Goal: Information Seeking & Learning: Learn about a topic

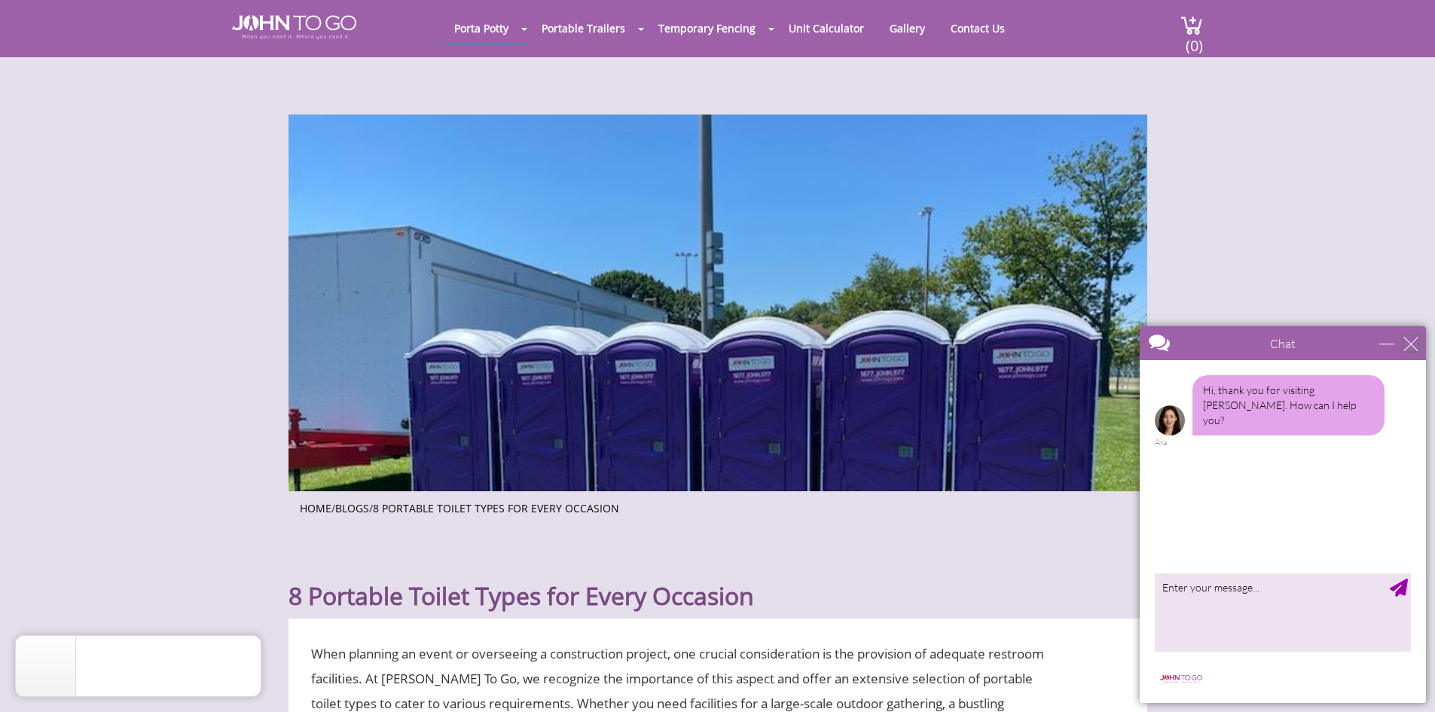
click at [1408, 336] on div "close" at bounding box center [1410, 343] width 15 height 15
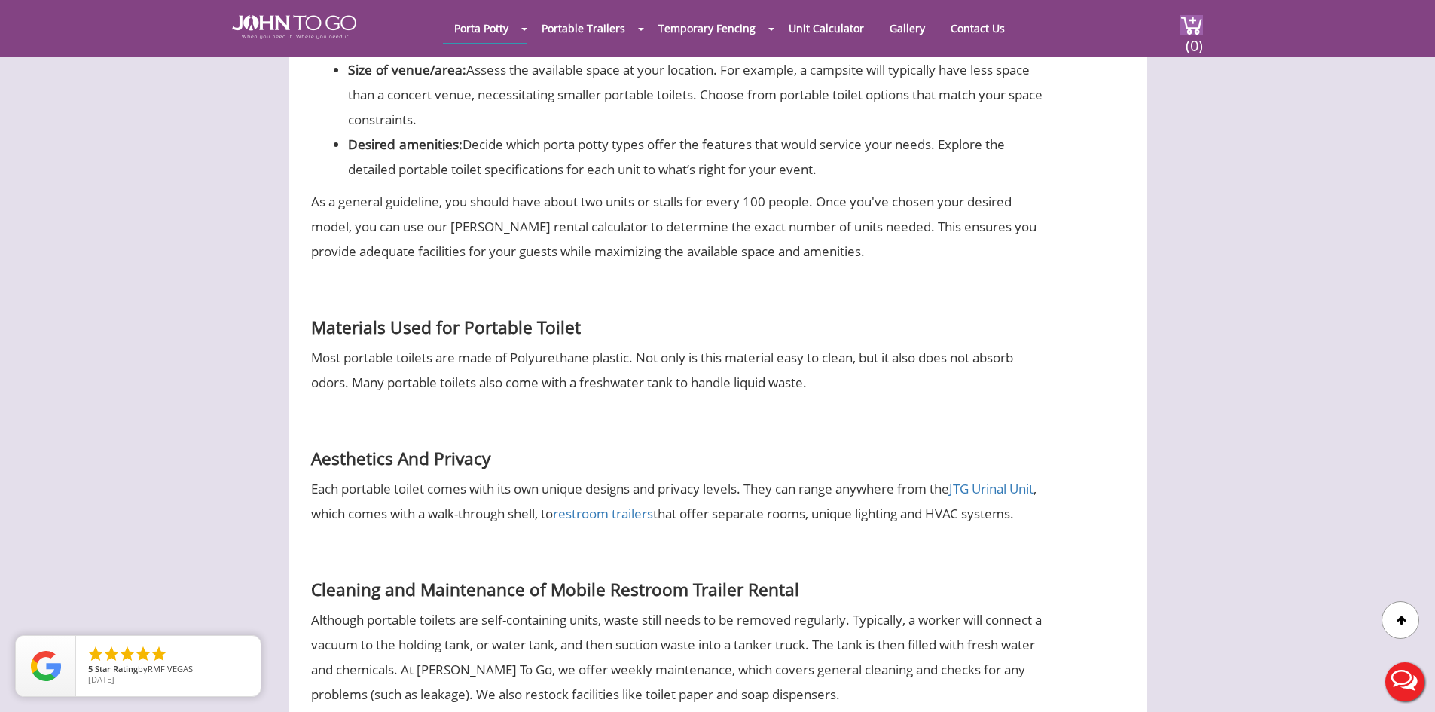
scroll to position [5197, 0]
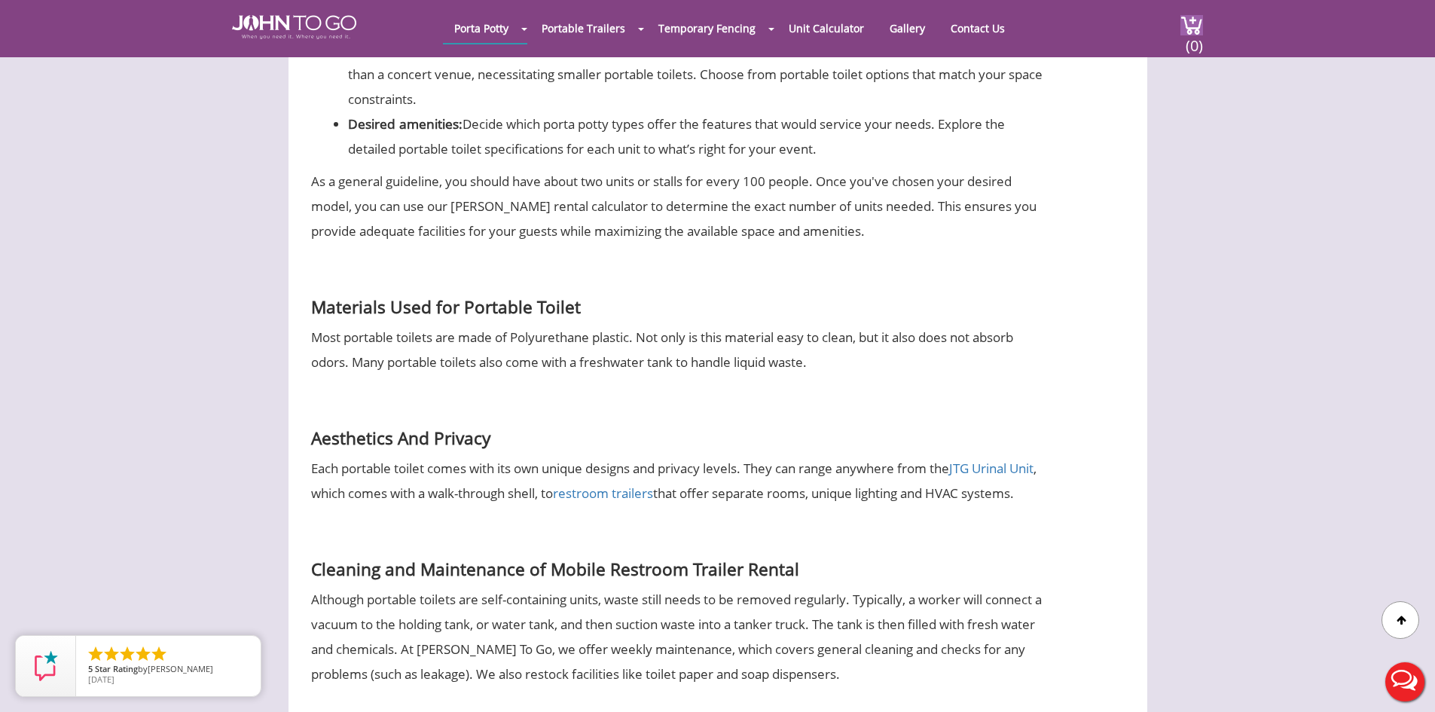
click at [661, 419] on div at bounding box center [717, 356] width 1435 height 712
click at [653, 484] on link "restroom trailers" at bounding box center [603, 492] width 100 height 17
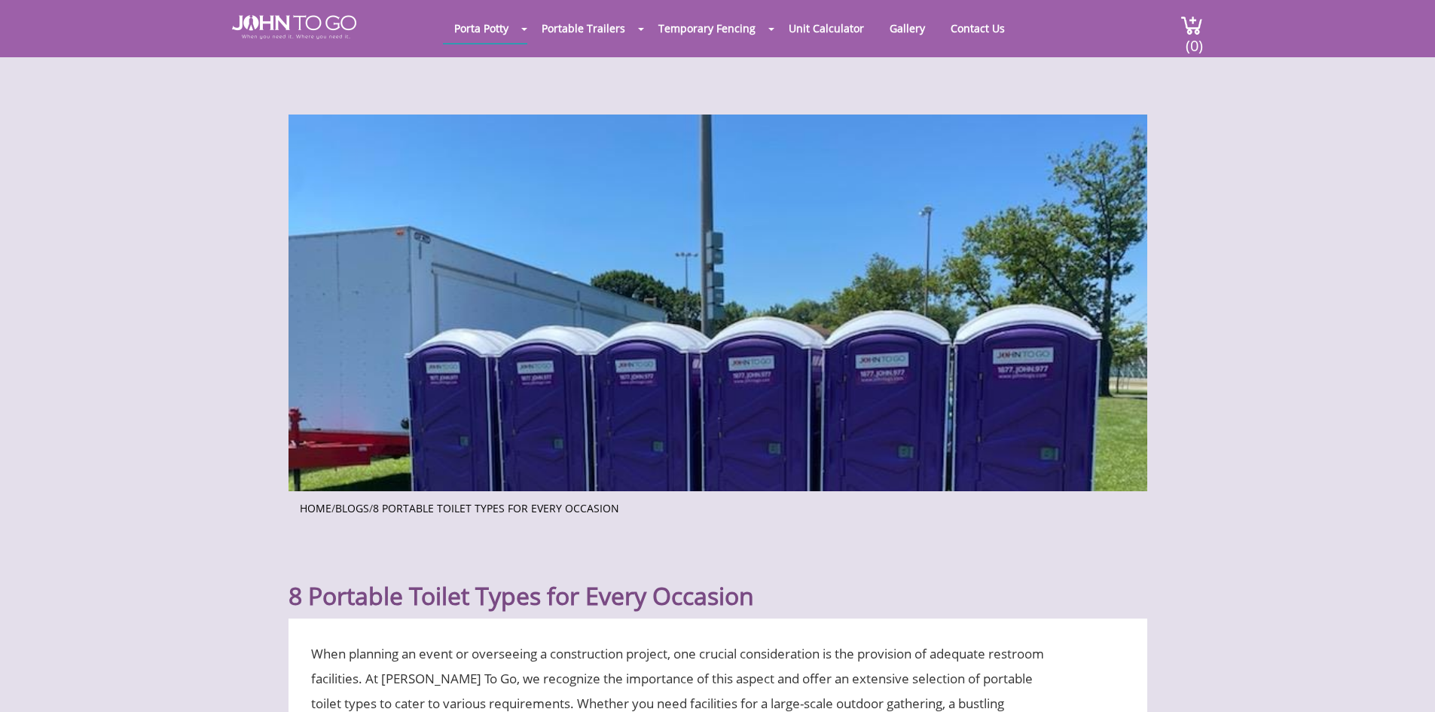
scroll to position [4545, 0]
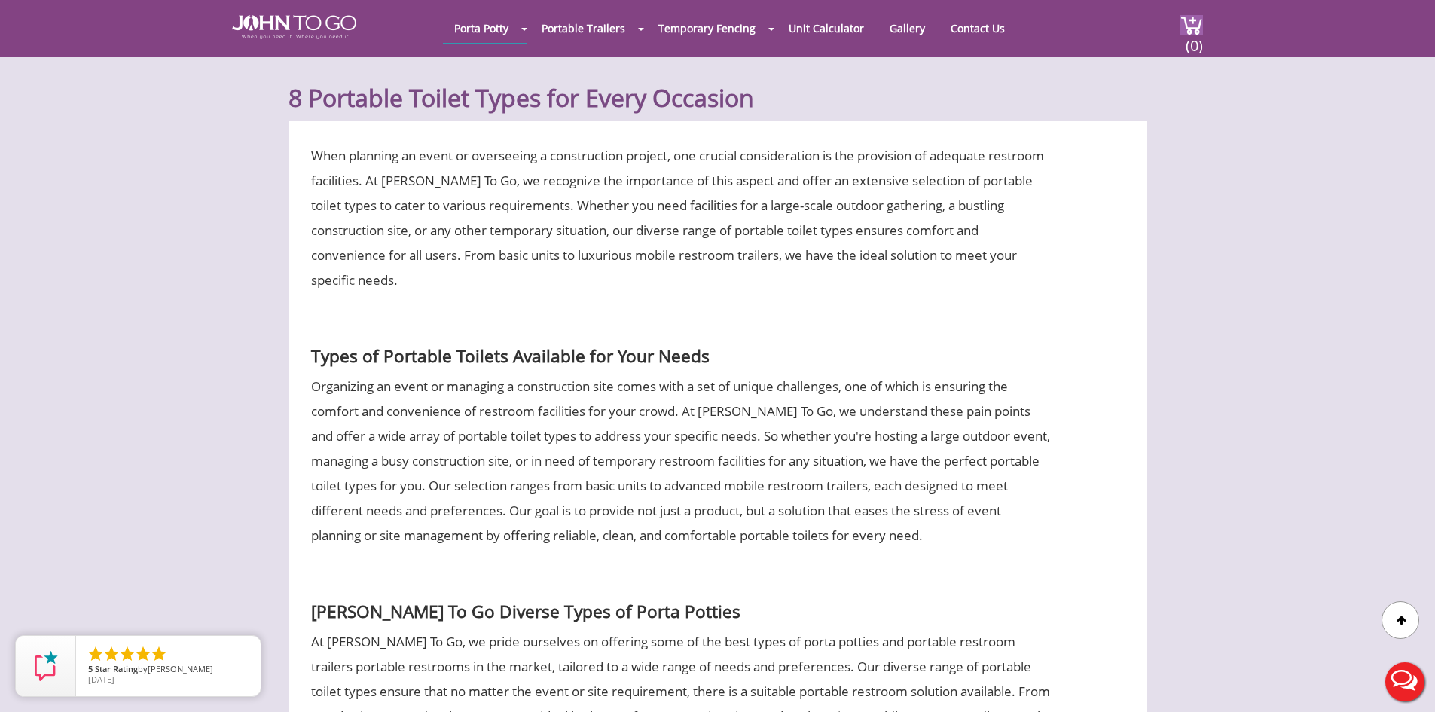
scroll to position [377, 0]
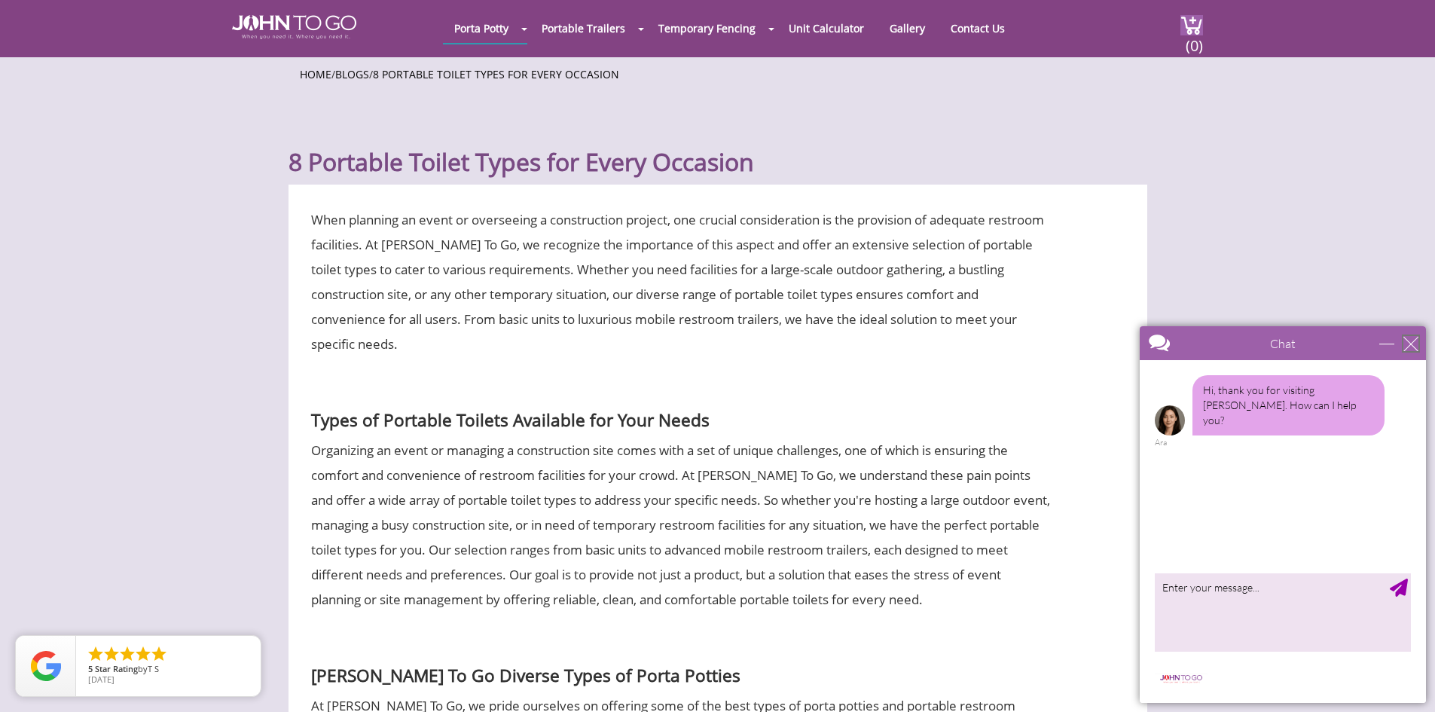
click at [1415, 344] on div "close" at bounding box center [1410, 343] width 15 height 15
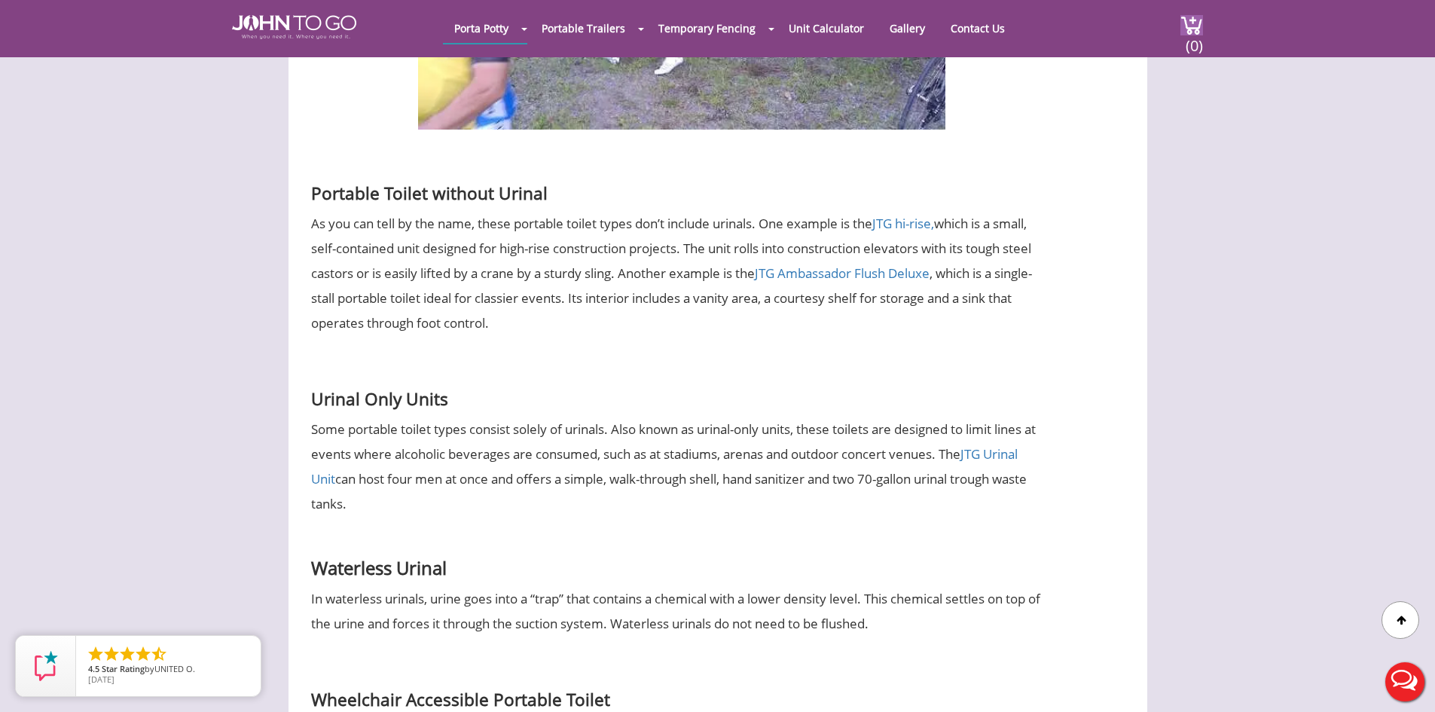
scroll to position [2260, 0]
